Goal: Go to known website: Access a specific website the user already knows

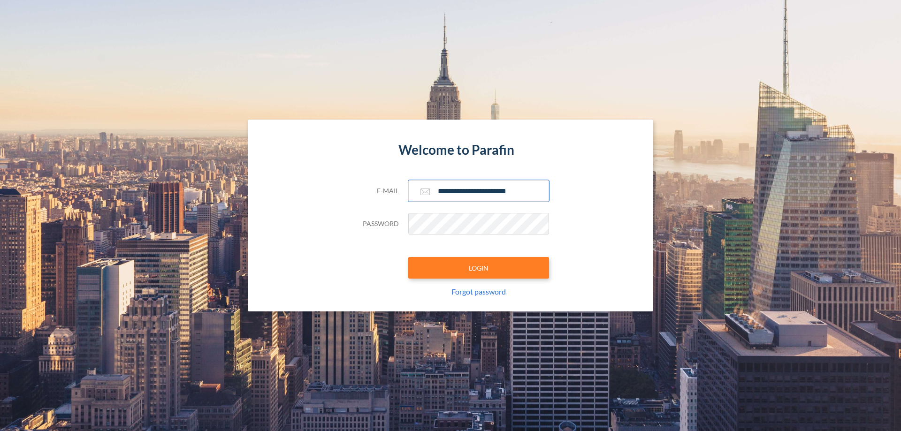
type input "**********"
click at [478, 268] on button "LOGIN" at bounding box center [478, 268] width 141 height 22
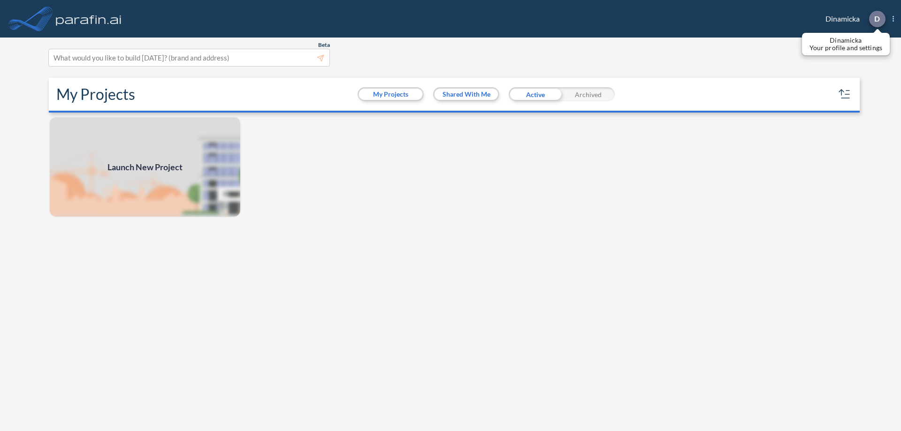
click at [876, 19] on p "D" at bounding box center [877, 19] width 6 height 8
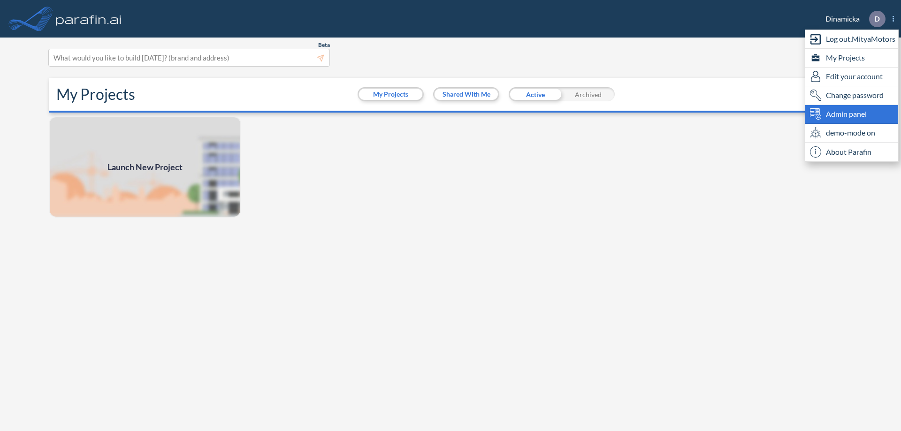
click at [851, 114] on span "Admin panel" at bounding box center [846, 113] width 41 height 11
